Goal: Find specific page/section: Find specific page/section

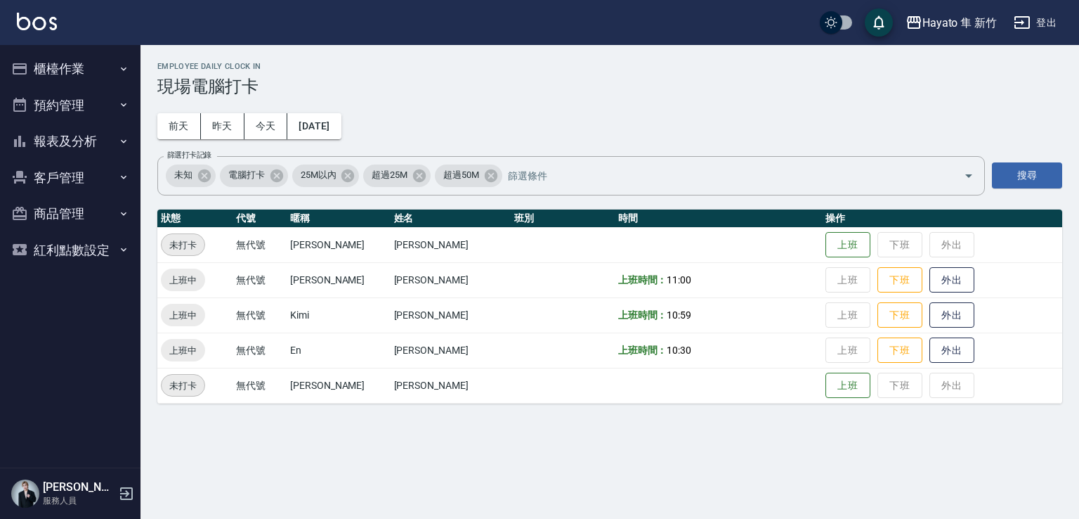
click at [82, 184] on button "客戶管理" at bounding box center [70, 178] width 129 height 37
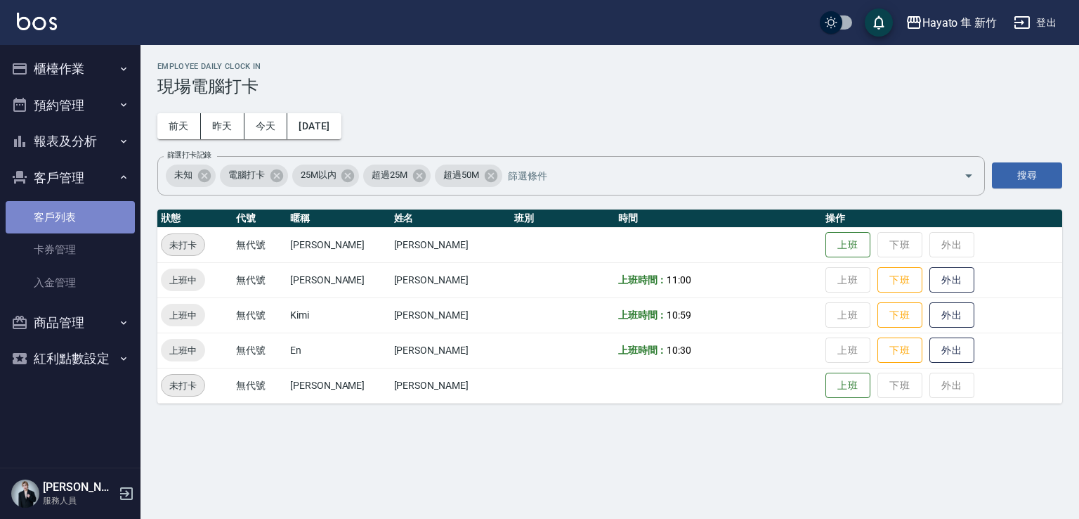
click at [66, 209] on link "客戶列表" at bounding box center [70, 217] width 129 height 32
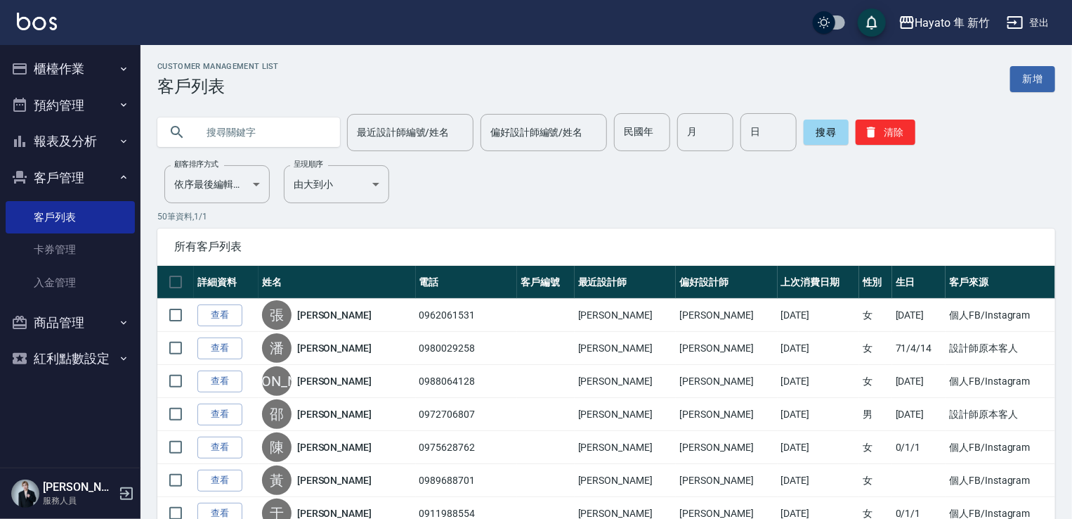
click at [272, 133] on input "text" at bounding box center [263, 132] width 132 height 38
type input "0926975760"
drag, startPoint x: 827, startPoint y: 127, endPoint x: 812, endPoint y: 133, distance: 16.5
click at [821, 129] on button "搜尋" at bounding box center [826, 131] width 45 height 25
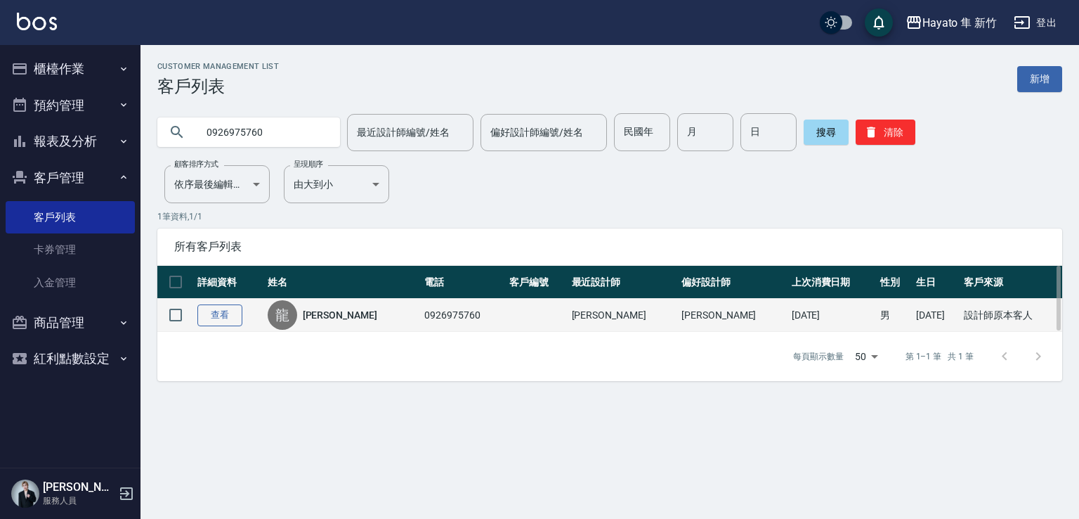
click at [219, 313] on link "查看" at bounding box center [219, 315] width 45 height 22
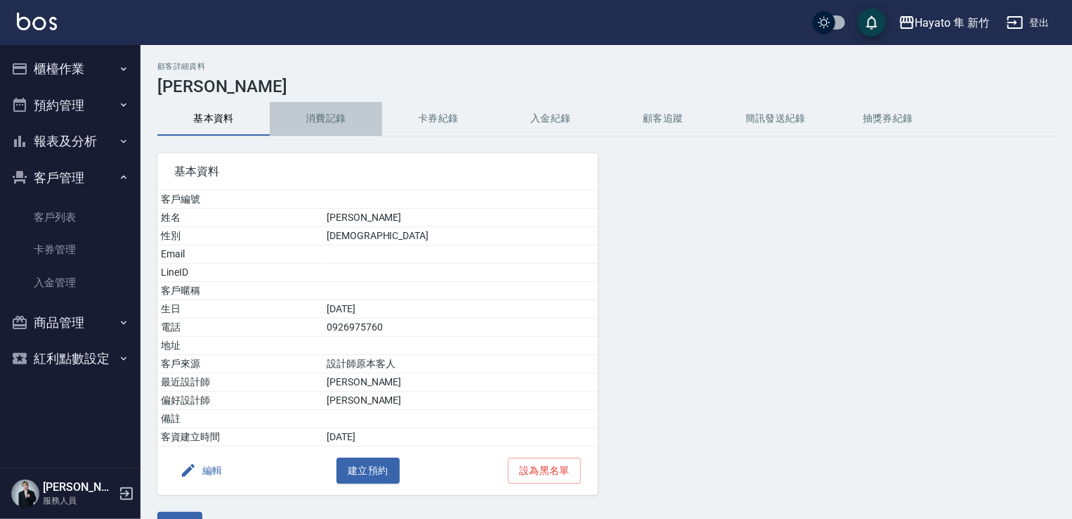
click at [328, 117] on button "消費記錄" at bounding box center [326, 119] width 112 height 34
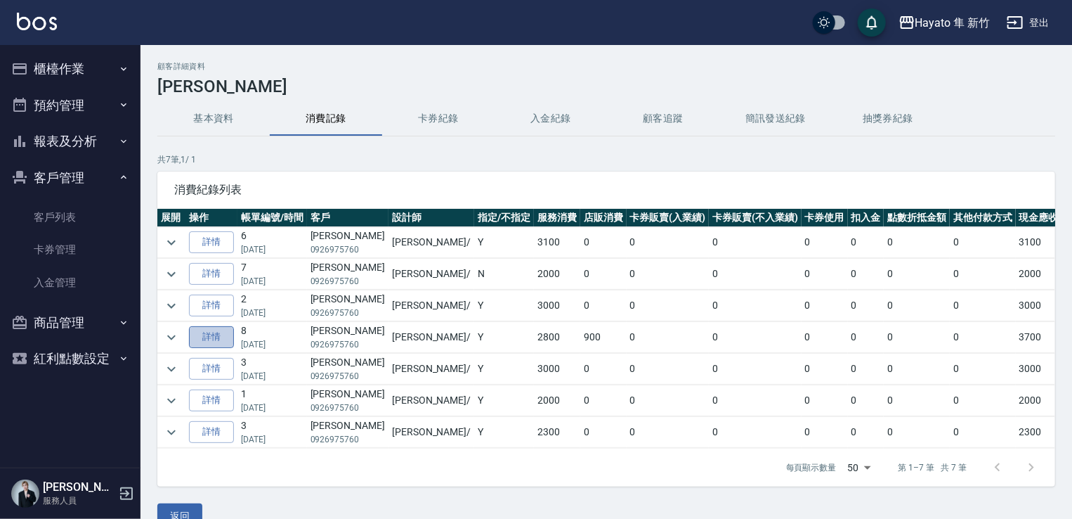
click at [208, 330] on link "詳情" at bounding box center [211, 337] width 45 height 22
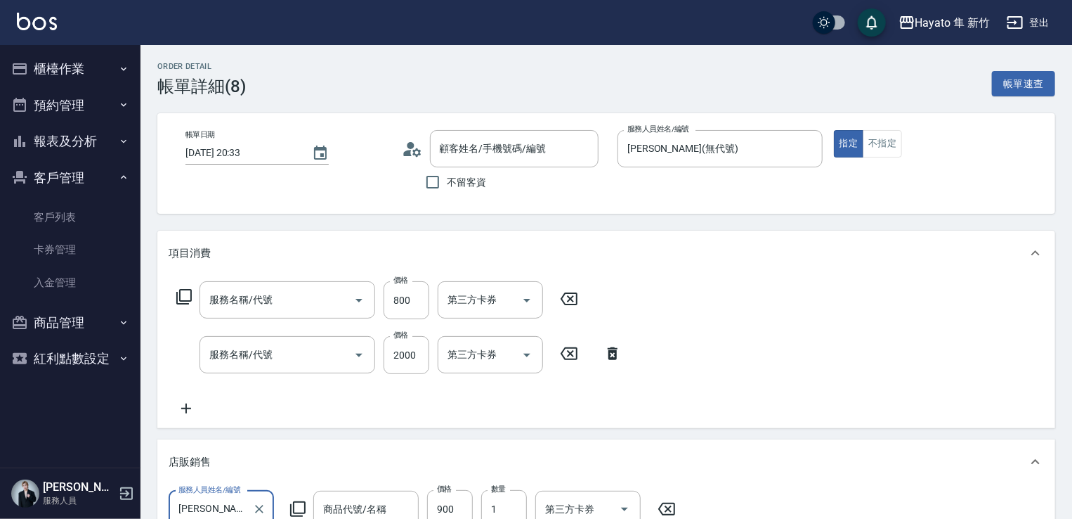
type input "[DATE] 20:33"
type input "[PERSON_NAME](無代號)"
type input "設計師原本客人"
type input "601 艾得保護膜([PERSON_NAME])(601)"
type input "C 染髮(701)"
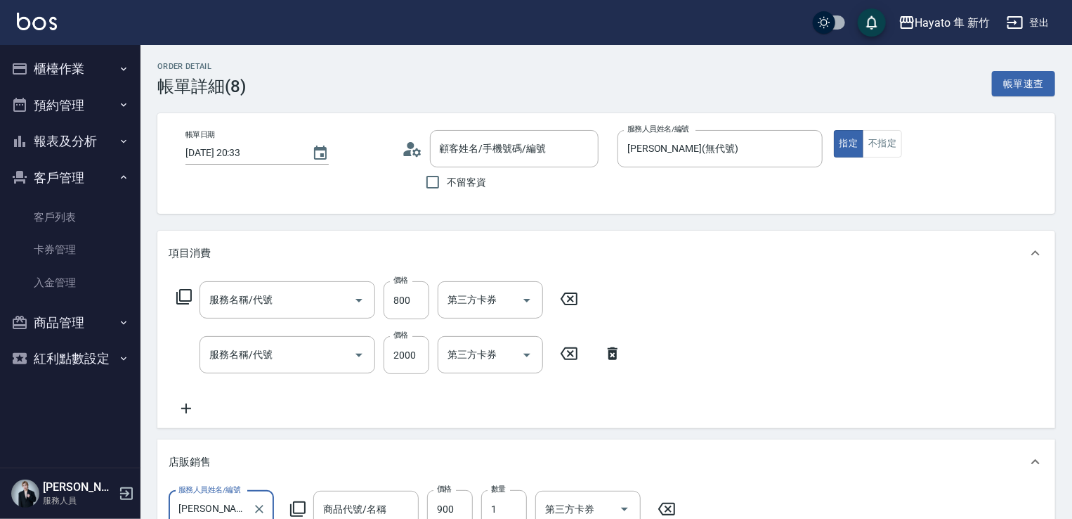
type input "綠洲之泉1000ML"
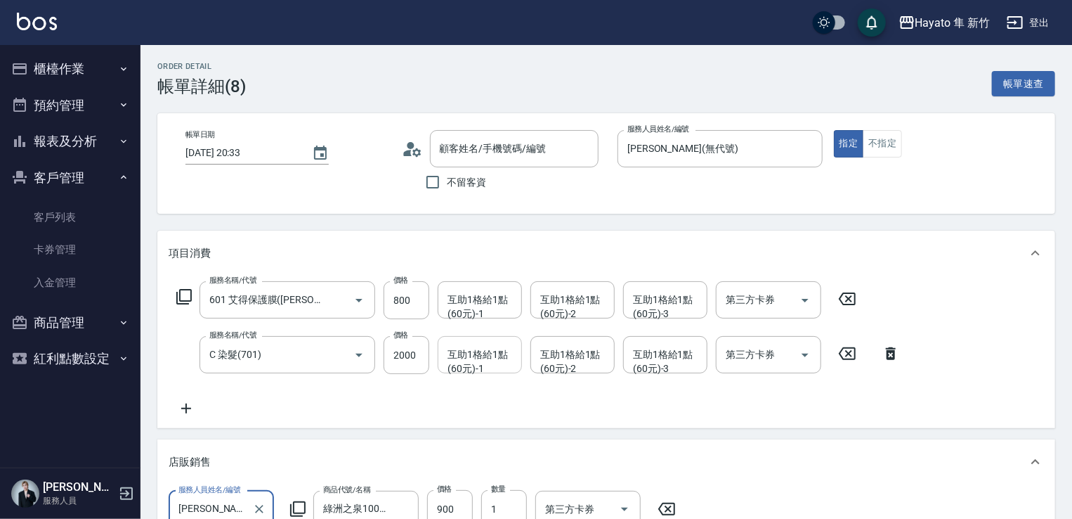
type input "[PERSON_NAME]/0926975760/"
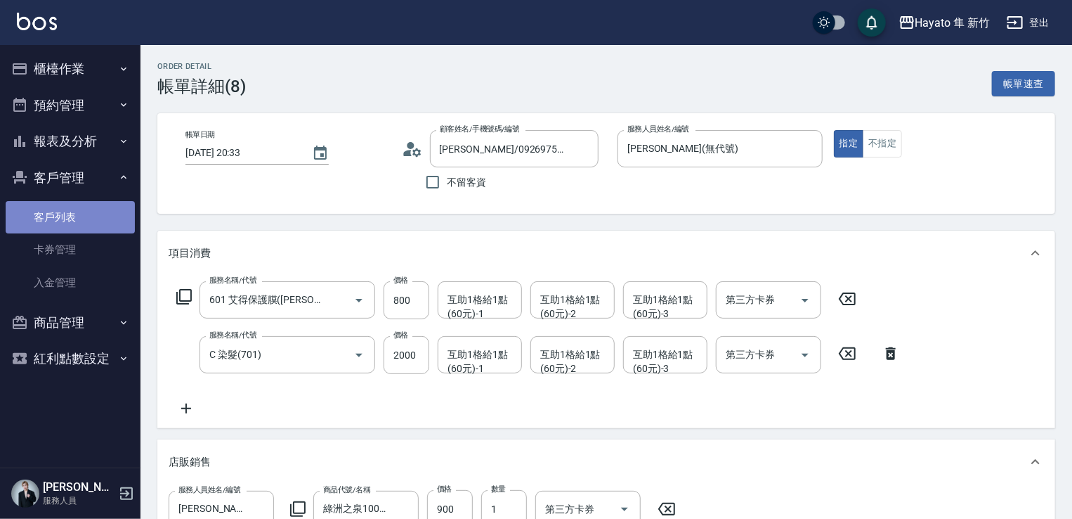
click at [91, 224] on link "客戶列表" at bounding box center [70, 217] width 129 height 32
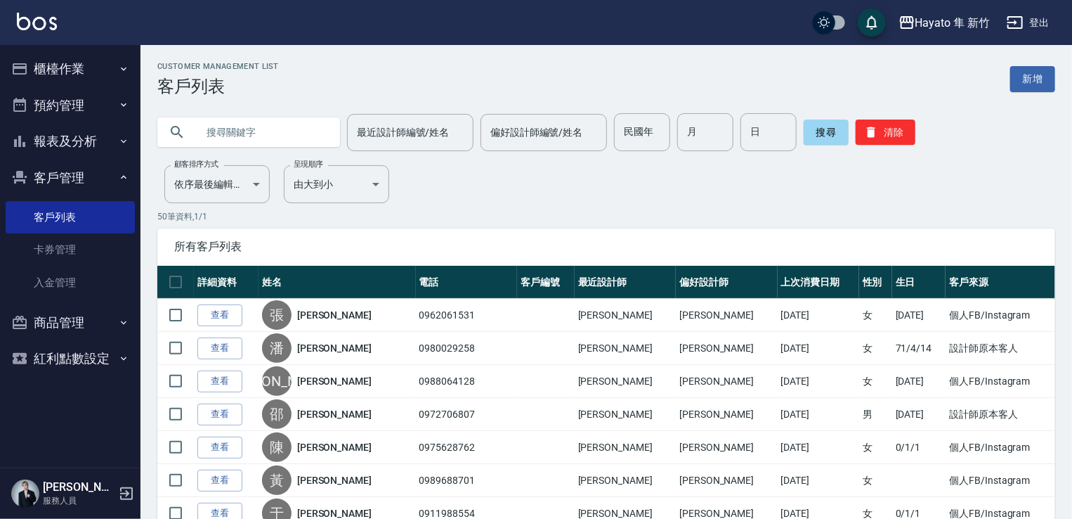
click at [279, 133] on input "text" at bounding box center [263, 132] width 132 height 38
type input "t"
click at [269, 115] on input "text" at bounding box center [263, 132] width 132 height 38
type input "[PERSON_NAME]"
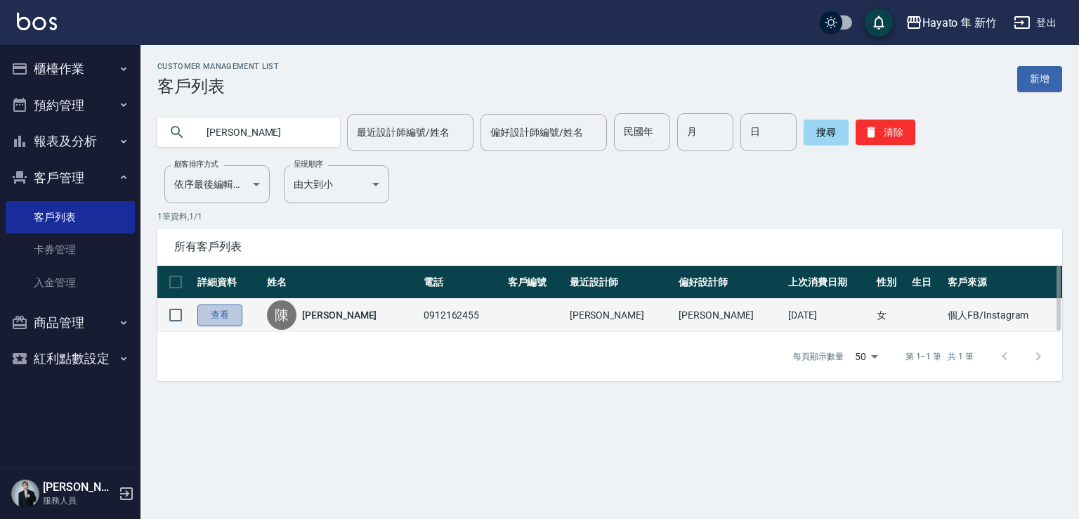
click at [222, 313] on link "查看" at bounding box center [219, 315] width 45 height 22
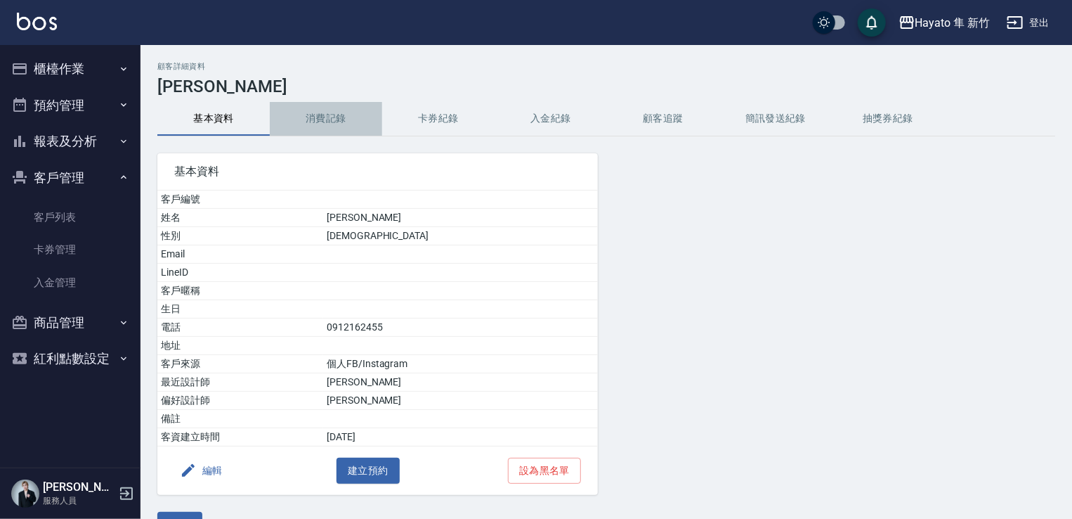
click at [332, 120] on button "消費記錄" at bounding box center [326, 119] width 112 height 34
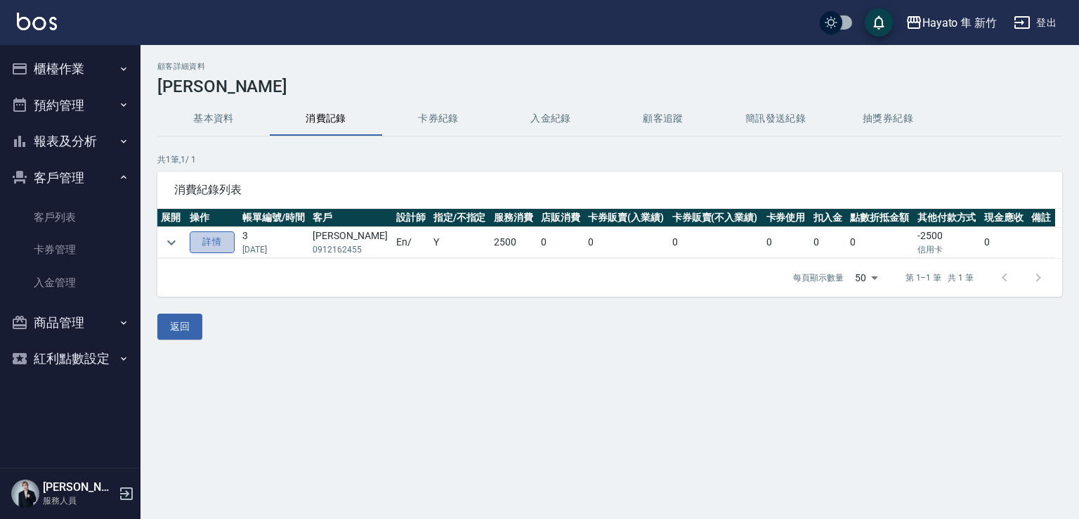
click at [229, 235] on link "詳情" at bounding box center [212, 242] width 45 height 22
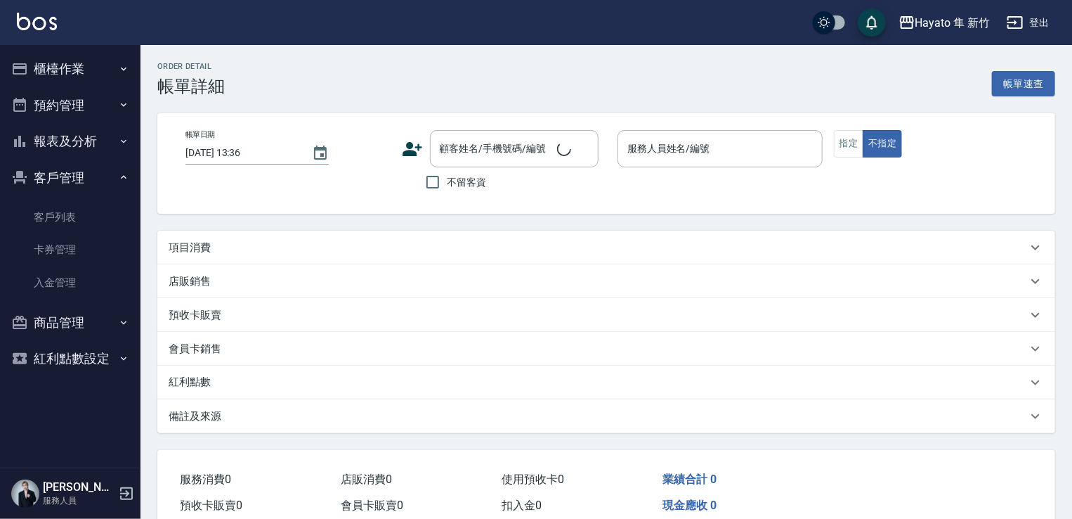
type input "[DATE] 17:17"
type input "En(無代號)"
type input "個人FB/Instagram"
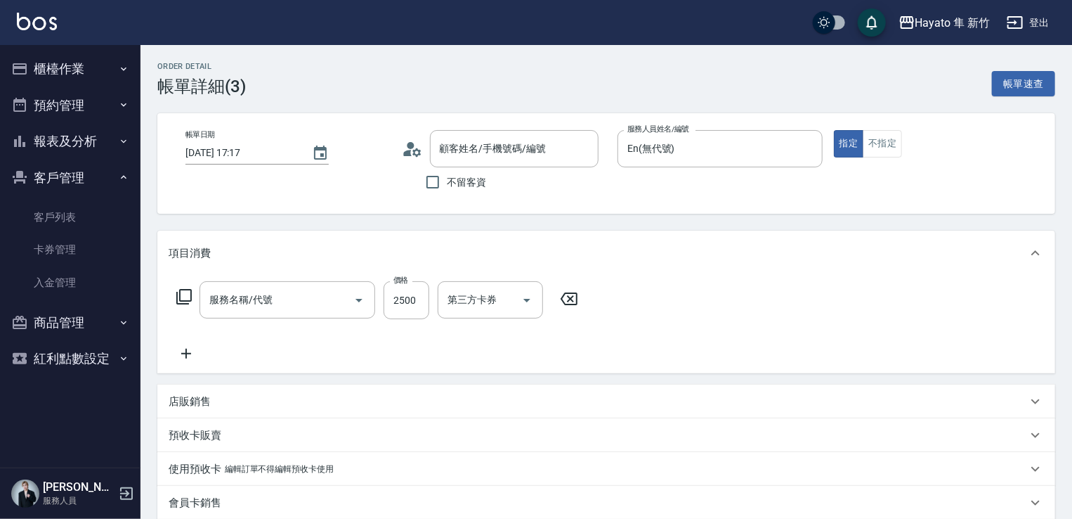
type input "[PERSON_NAME]/0912162455/"
type input "C 漂髮(731)"
